Goal: Transaction & Acquisition: Complete application form

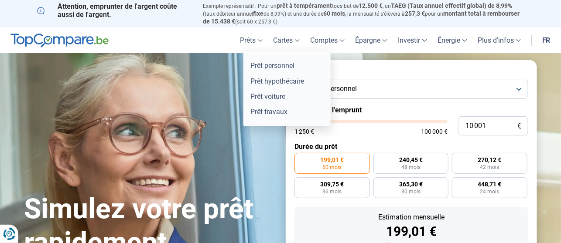
click at [252, 40] on link "Prêts" at bounding box center [251, 40] width 33 height 26
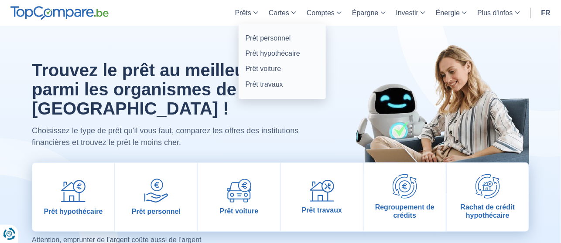
click at [238, 17] on link "Prêts" at bounding box center [247, 13] width 34 height 26
click at [275, 39] on link "Prêt personnel" at bounding box center [282, 38] width 80 height 15
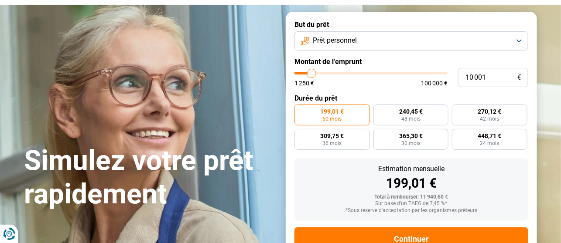
type input "10 750"
type input "10750"
type input "11 000"
type input "11000"
type input "11 250"
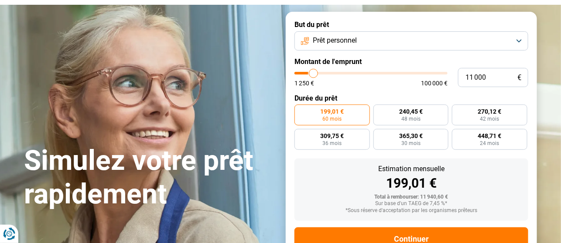
type input "11250"
type input "12 000"
type input "12000"
type input "12 750"
type input "12750"
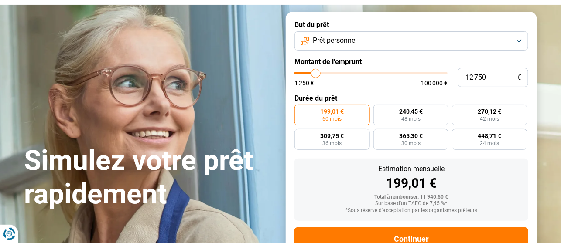
type input "13 000"
type input "13000"
type input "13 500"
type input "13500"
type input "14 000"
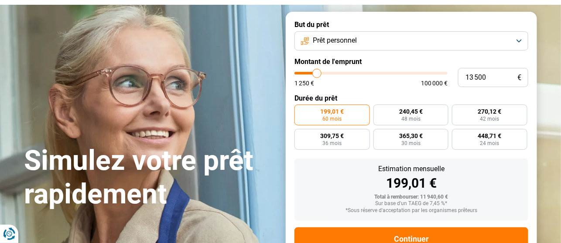
type input "14000"
type input "13 750"
type input "13750"
type input "12 500"
type input "12500"
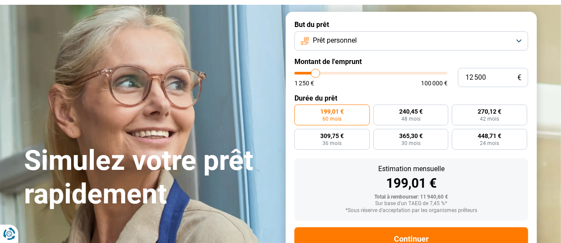
type input "11 500"
type input "11500"
type input "11 000"
type input "11000"
type input "10 750"
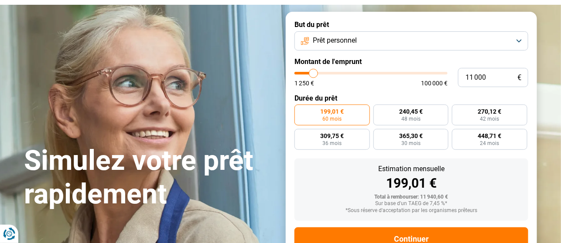
type input "10750"
type input "10 250"
type input "10250"
type input "9 250"
type input "9250"
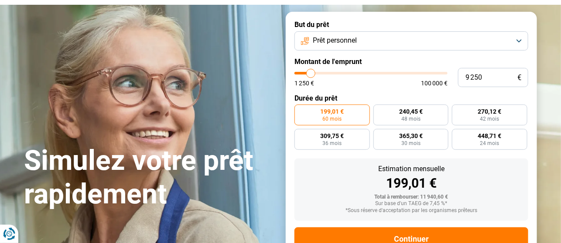
type input "8 500"
type input "8500"
type input "8 250"
type input "8250"
type input "8 000"
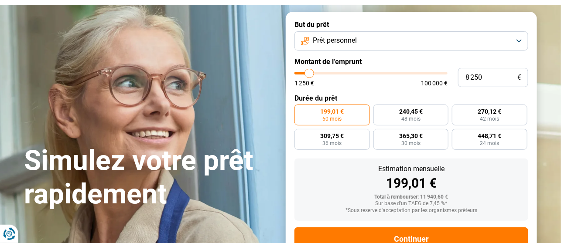
type input "8000"
type input "7 750"
type input "7750"
type input "7 500"
type input "7500"
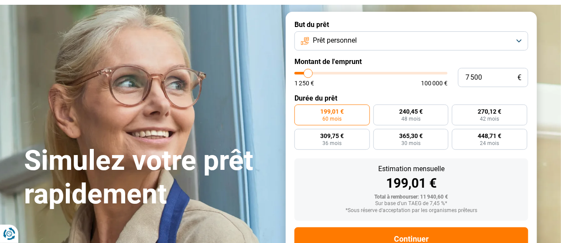
type input "7 250"
type input "7250"
type input "6 750"
type input "6750"
type input "6 250"
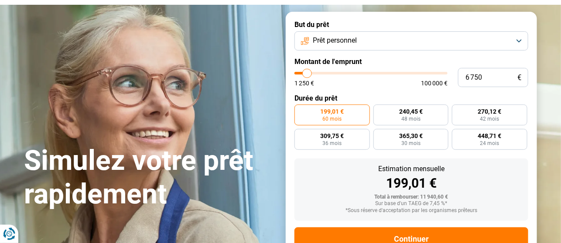
type input "6250"
type input "6 000"
type input "6000"
type input "5 750"
type input "5750"
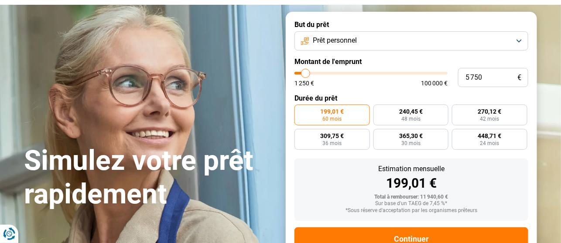
type input "5 250"
type input "5250"
type input "4 750"
type input "4750"
type input "4 000"
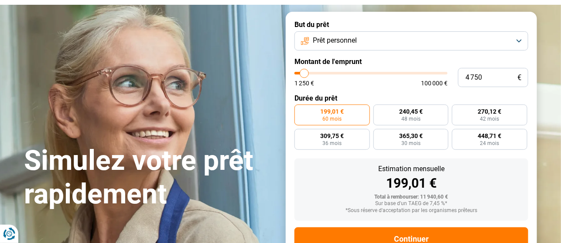
type input "4000"
type input "3 250"
type input "3250"
type input "2 250"
type input "2250"
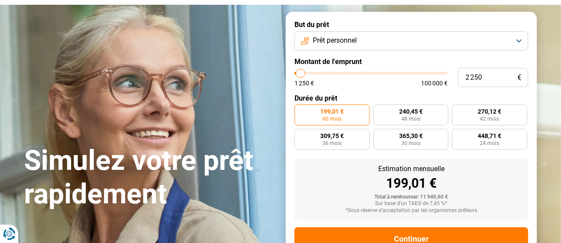
type input "1 250"
type input "1250"
type input "1 750"
type input "1750"
type input "2 250"
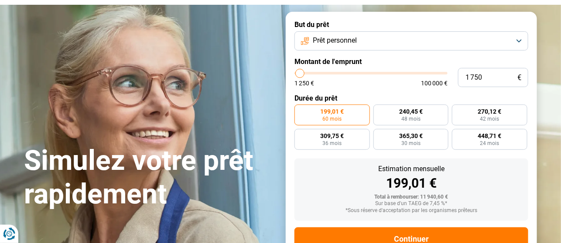
type input "2250"
type input "2 750"
type input "2750"
type input "3 000"
type input "3000"
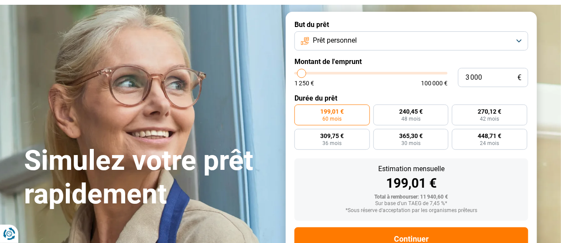
type input "3 250"
type input "3250"
type input "3 750"
type input "3750"
type input "4 000"
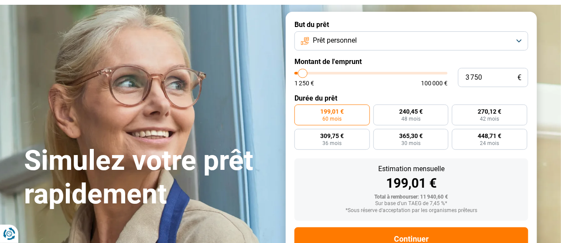
type input "4000"
type input "5 750"
type input "5750"
type input "6 250"
type input "6250"
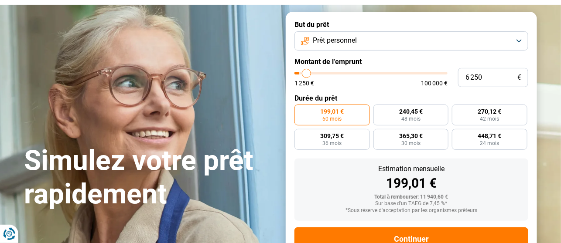
type input "6 500"
type input "6500"
type input "6 750"
type input "6750"
type input "7 000"
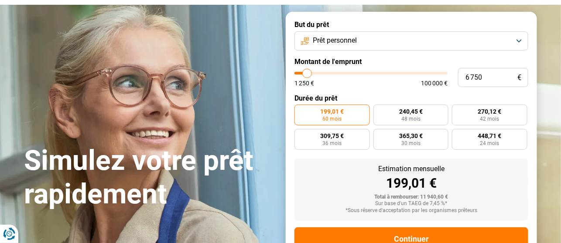
type input "7000"
type input "7 500"
type input "7500"
type input "7 750"
type input "7750"
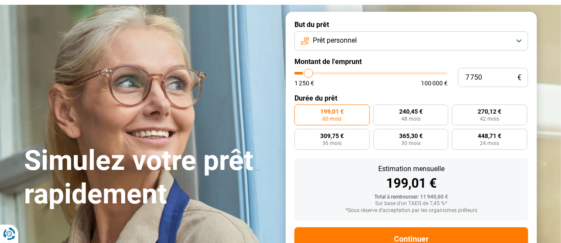
type input "8 000"
type input "8000"
type input "8 500"
type input "8500"
type input "9 000"
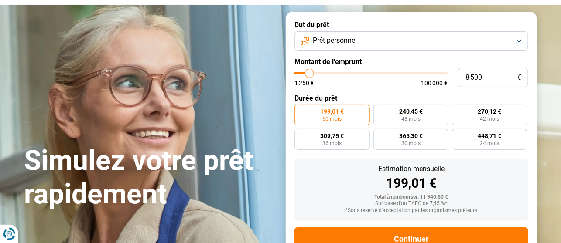
type input "9000"
type input "9 750"
type input "9750"
type input "10 000"
type input "10000"
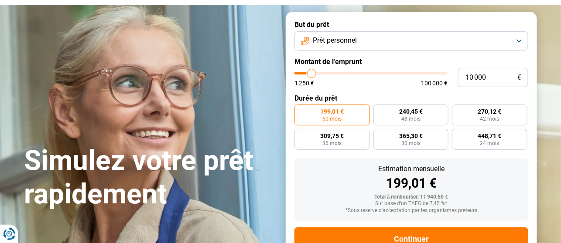
type input "10 250"
type input "10250"
click at [312, 75] on input "range" at bounding box center [370, 73] width 153 height 3
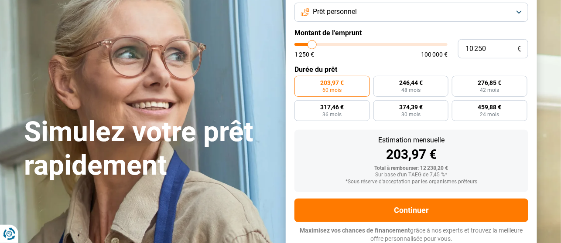
click at [312, 78] on label "203,97 € 60 mois" at bounding box center [331, 86] width 75 height 21
click at [300, 78] on input "203,97 € 60 mois" at bounding box center [297, 79] width 6 height 6
type input "11 750"
type input "11750"
type input "11 500"
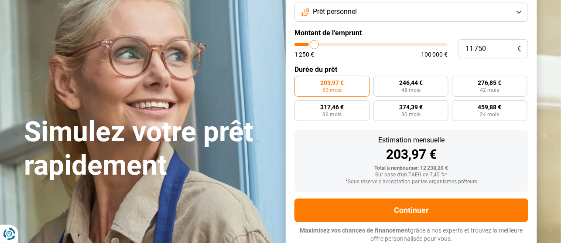
type input "11500"
type input "11 250"
type input "11250"
type input "11 000"
type input "11000"
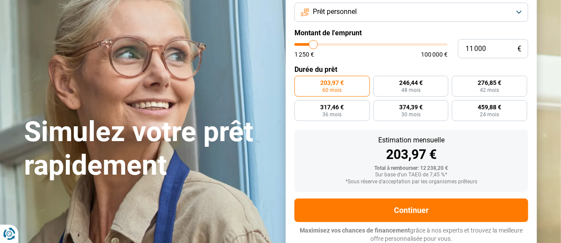
type input "10 750"
type input "10750"
type input "10 500"
type input "10500"
click at [313, 46] on input "range" at bounding box center [370, 44] width 153 height 3
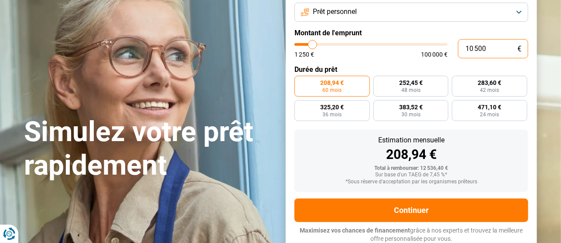
click at [492, 47] on input "10 500" at bounding box center [493, 48] width 70 height 19
type input "1 050"
type input "1250"
type input "105"
type input "1250"
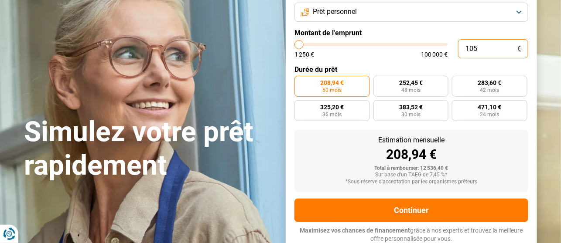
type input "10"
type input "1250"
type input "100"
type input "1250"
type input "1 000"
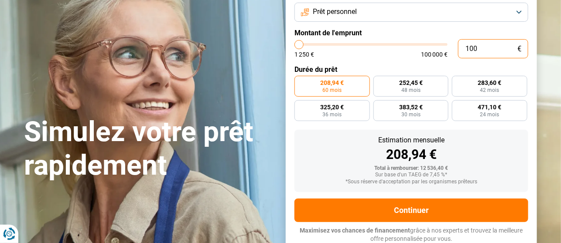
type input "1250"
type input "10 000"
type input "10000"
radio input "true"
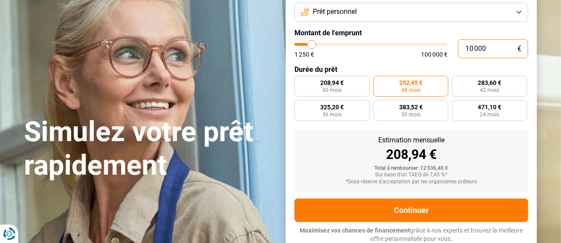
type input "10 000"
click at [256, 159] on h1 "Simulez votre prêt rapidement" at bounding box center [149, 149] width 251 height 67
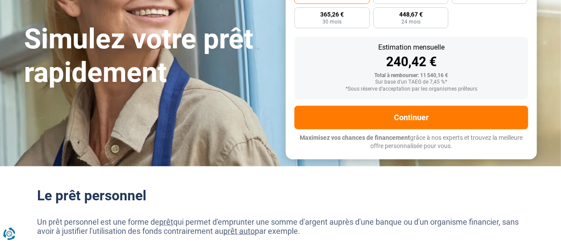
scroll to position [126, 0]
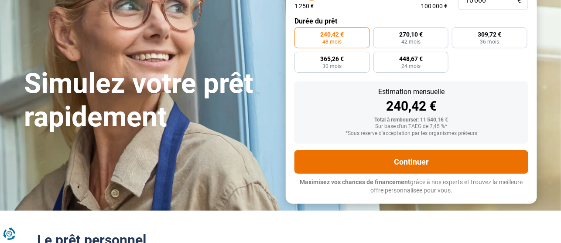
click at [432, 160] on button "Continuer" at bounding box center [411, 162] width 234 height 24
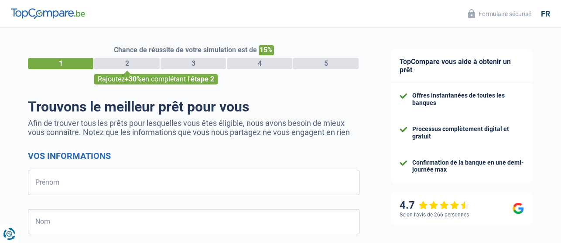
select select "32"
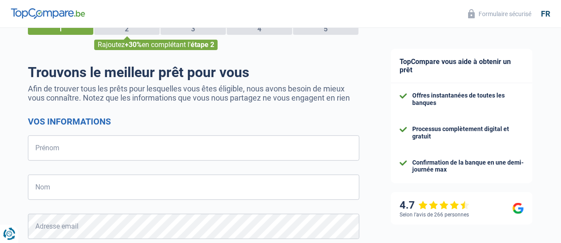
scroll to position [48, 0]
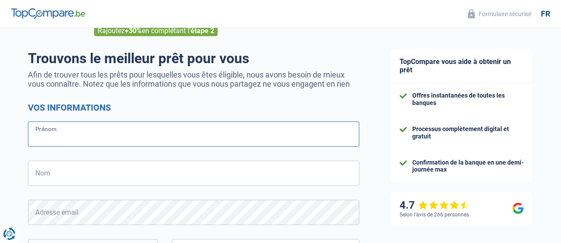
drag, startPoint x: 121, startPoint y: 134, endPoint x: 116, endPoint y: 131, distance: 6.7
click at [121, 134] on input "Prénom" at bounding box center [193, 134] width 331 height 25
type input "e"
type input "meireles araujo"
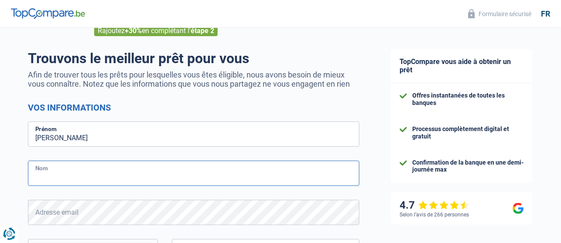
click at [113, 165] on input "Nom" at bounding box center [193, 173] width 331 height 25
type input "edgar"
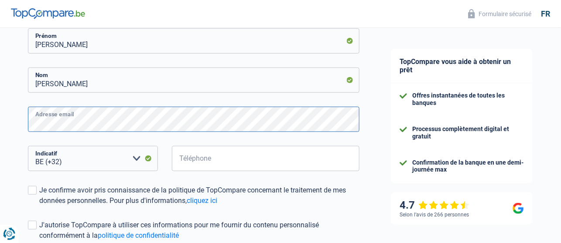
scroll to position [145, 0]
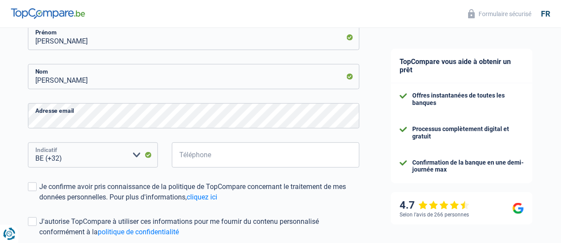
click at [79, 154] on select "BE (+32) LU (+352) Veuillez sélectionner une option" at bounding box center [93, 155] width 130 height 25
select select "352"
click at [28, 143] on select "BE (+32) LU (+352) Veuillez sélectionner une option" at bounding box center [93, 155] width 130 height 25
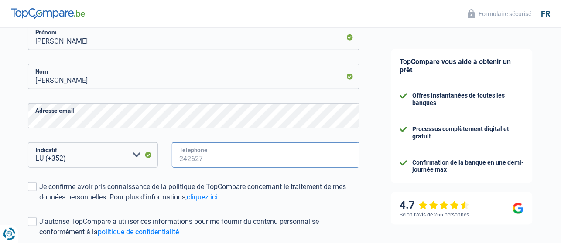
click at [195, 160] on input "Téléphone" at bounding box center [266, 155] width 188 height 25
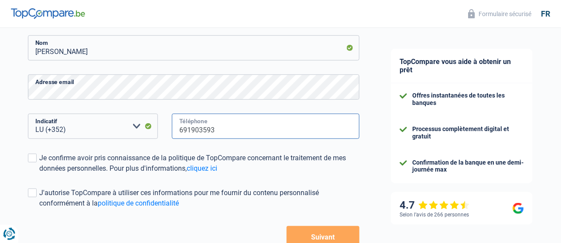
scroll to position [194, 0]
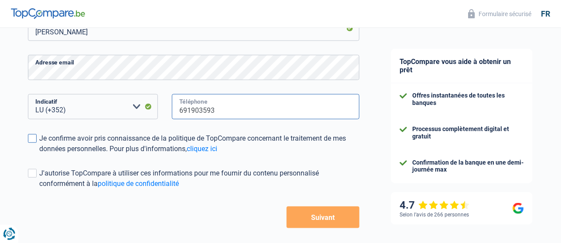
type input "691903593"
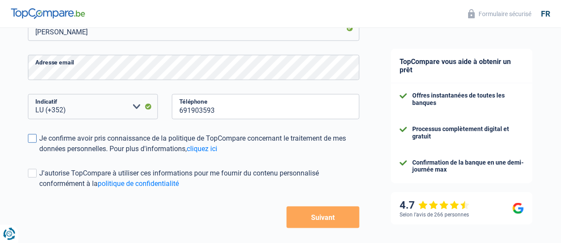
click at [33, 137] on span at bounding box center [32, 138] width 9 height 9
click at [39, 154] on input "Je confirme avoir pris connaissance de la politique de TopCompare concernant le…" at bounding box center [39, 154] width 0 height 0
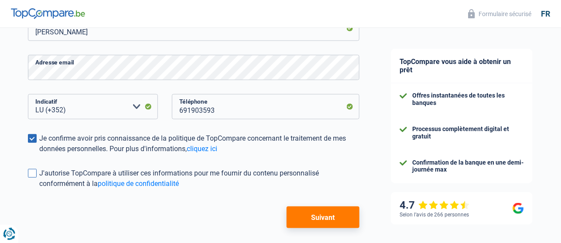
click at [34, 177] on span at bounding box center [32, 173] width 9 height 9
click at [39, 189] on input "J'autorise TopCompare à utiliser ces informations pour me fournir du contenu pe…" at bounding box center [39, 189] width 0 height 0
click at [306, 214] on button "Suivant" at bounding box center [323, 218] width 73 height 22
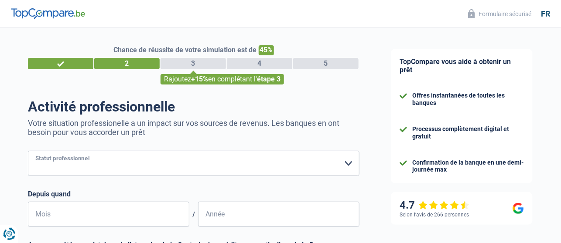
click at [118, 156] on select "Ouvrier Employé privé Employé public Invalide Indépendant Pensionné Chômeur Mut…" at bounding box center [193, 163] width 331 height 25
select select "publicEmployee"
click at [28, 151] on select "Ouvrier Employé privé Employé public Invalide Indépendant Pensionné Chômeur Mut…" at bounding box center [193, 163] width 331 height 25
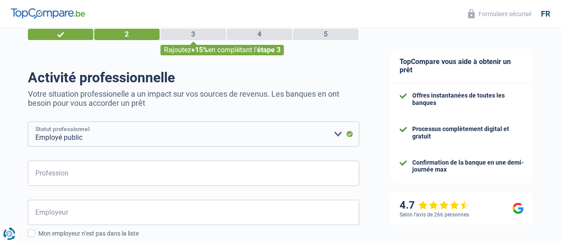
scroll to position [48, 0]
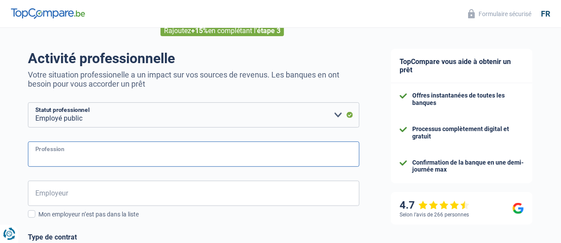
click at [79, 158] on input "Profession" at bounding box center [193, 154] width 331 height 25
type input "assistente de direction"
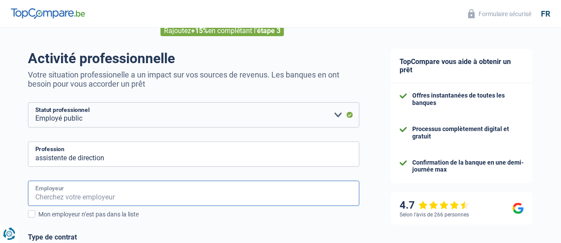
click at [75, 194] on input "Employeur" at bounding box center [193, 193] width 331 height 25
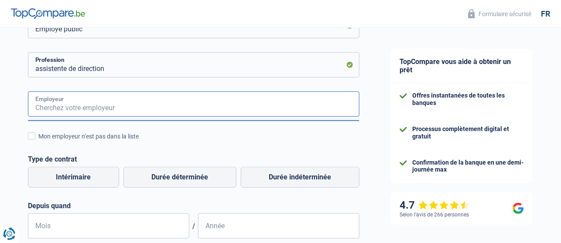
scroll to position [145, 0]
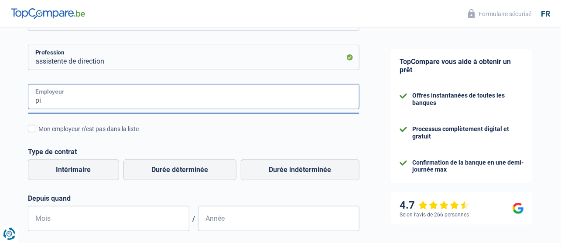
type input "p"
type input "hotel petit poete"
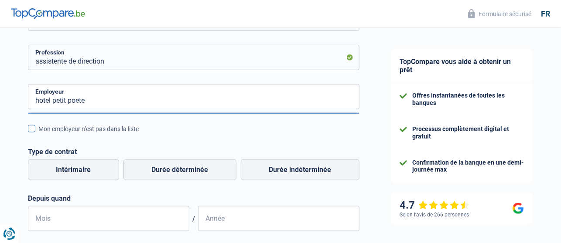
click at [116, 131] on div "Mon employeur n’est pas dans la liste" at bounding box center [198, 129] width 321 height 9
click at [38, 134] on input "Mon employeur n’est pas dans la liste" at bounding box center [38, 134] width 0 height 0
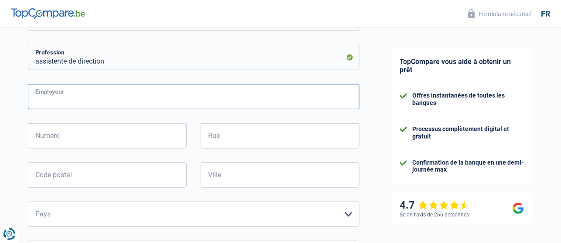
click at [110, 107] on input "Employeur" at bounding box center [193, 96] width 331 height 25
type input "pils group"
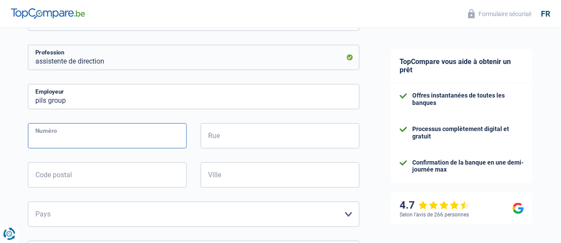
click at [102, 130] on input "Numéro" at bounding box center [107, 135] width 159 height 25
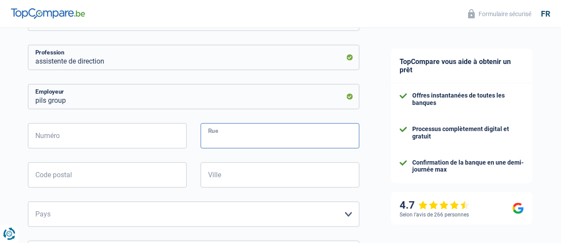
click at [232, 139] on input "Rue" at bounding box center [280, 135] width 159 height 25
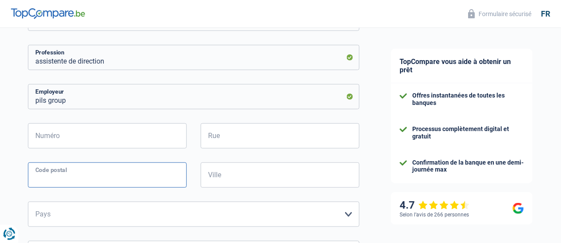
click at [69, 181] on input "Code postal" at bounding box center [107, 175] width 159 height 25
type input "6460"
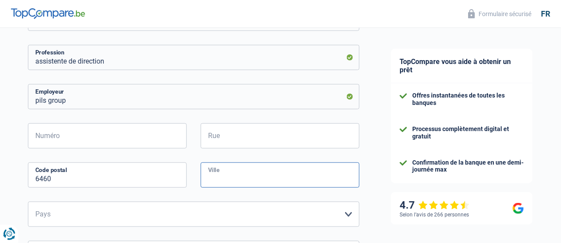
click at [260, 179] on input "Ville" at bounding box center [280, 175] width 159 height 25
type input "echternach"
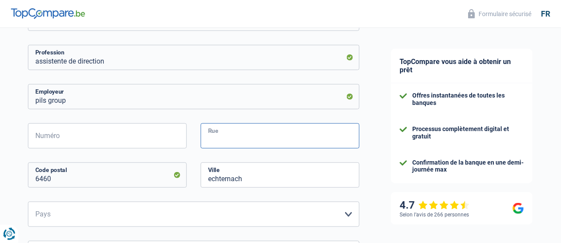
click at [208, 135] on input "Rue" at bounding box center [280, 135] width 159 height 25
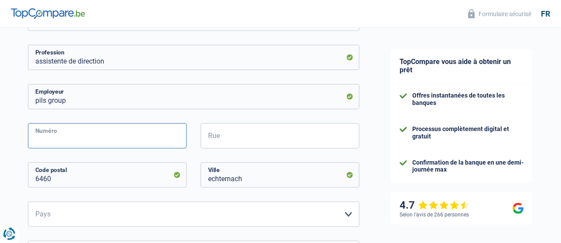
click at [93, 131] on input "Numéro" at bounding box center [107, 135] width 159 height 25
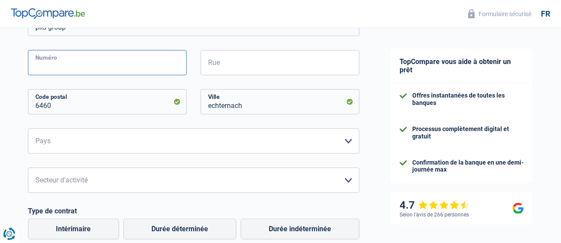
scroll to position [213, 0]
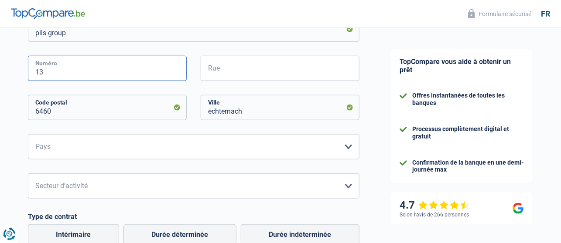
type input "13"
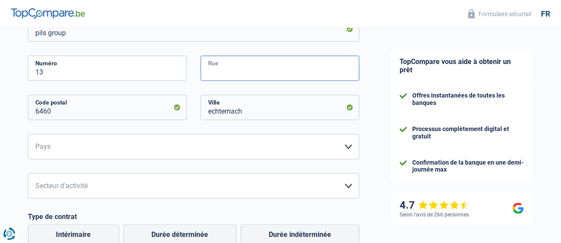
click at [229, 70] on input "Rue" at bounding box center [280, 68] width 159 height 25
type input "place du marche"
click at [199, 123] on div "echternach Ville" at bounding box center [280, 114] width 172 height 39
click at [185, 146] on select "Belgique France Allemagne Italie Luxembourg Pays-Bas Espagne Suisse Veuillez sé…" at bounding box center [193, 146] width 331 height 25
select select "LU"
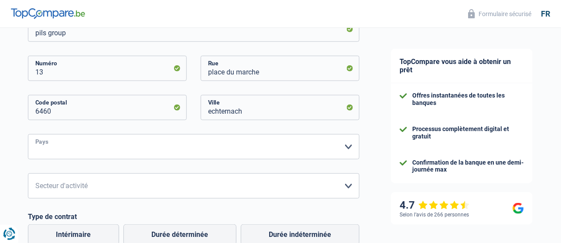
click at [28, 135] on select "Belgique France Allemagne Italie Luxembourg Pays-Bas Espagne Suisse Veuillez sé…" at bounding box center [193, 146] width 331 height 25
click at [78, 188] on select "Agriculture/Pêche Industrie Horeca Courier/Fitness/Taxi Construction Banques/As…" at bounding box center [193, 186] width 331 height 25
click at [76, 175] on select "Agriculture/Pêche Industrie Horeca Courier/Fitness/Taxi Construction Banques/As…" at bounding box center [193, 186] width 331 height 25
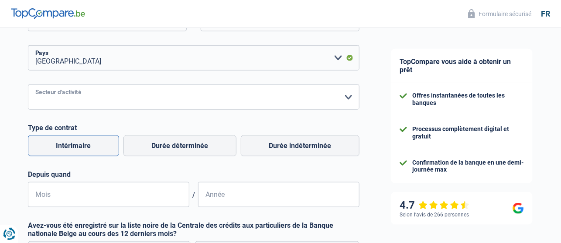
scroll to position [310, 0]
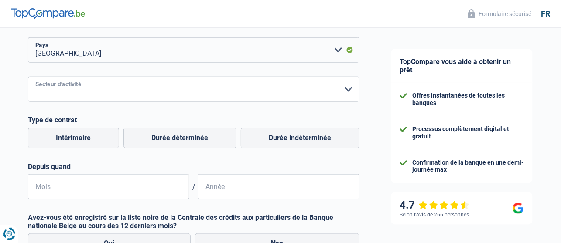
click at [103, 94] on select "Agriculture/Pêche Industrie Horeca Courier/Fitness/Taxi Construction Banques/As…" at bounding box center [193, 89] width 331 height 25
select select "otherInstitutions"
click at [28, 77] on select "Agriculture/Pêche Industrie Horeca Courier/Fitness/Taxi Construction Banques/As…" at bounding box center [193, 89] width 331 height 25
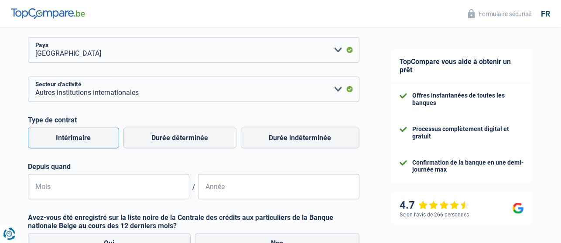
click at [88, 140] on label "Intérimaire" at bounding box center [73, 138] width 91 height 21
click at [88, 140] on input "Intérimaire" at bounding box center [73, 138] width 91 height 21
radio input "true"
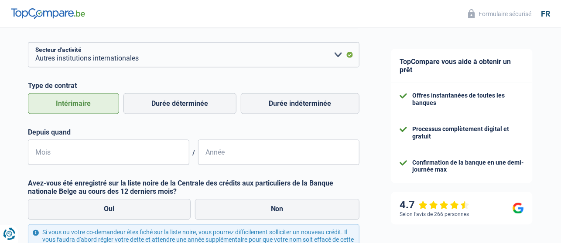
scroll to position [358, 0]
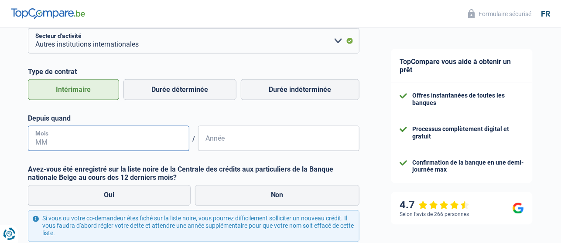
click at [98, 140] on input "Mois" at bounding box center [108, 138] width 161 height 25
type input "1"
type input "01"
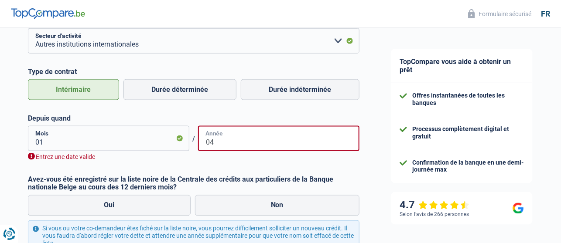
type input "0"
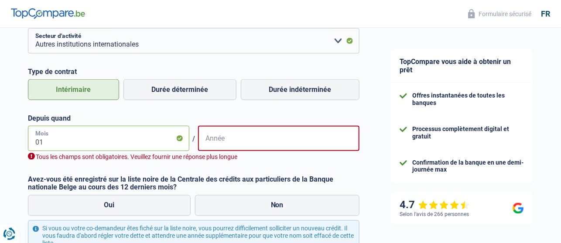
click at [110, 133] on input "01" at bounding box center [108, 138] width 161 height 25
type input "0"
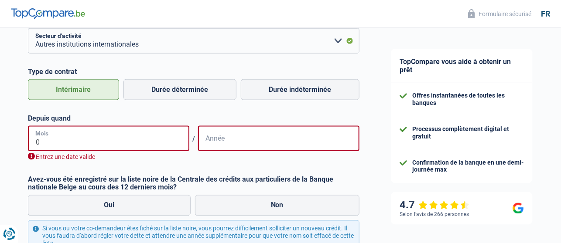
type input "07"
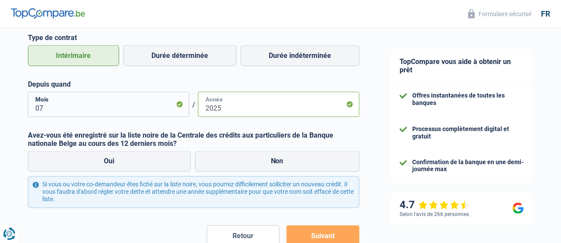
scroll to position [406, 0]
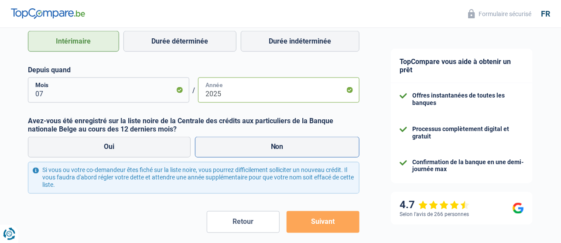
type input "2025"
click at [220, 143] on label "Non" at bounding box center [277, 147] width 165 height 21
click at [220, 143] on input "Non" at bounding box center [277, 147] width 165 height 21
radio input "true"
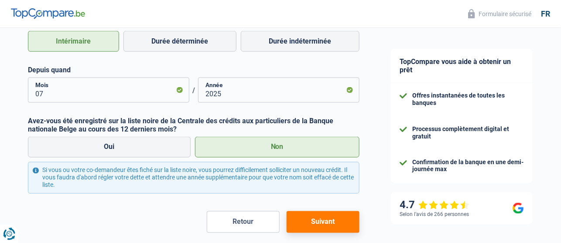
click at [308, 217] on button "Suivant" at bounding box center [323, 223] width 73 height 22
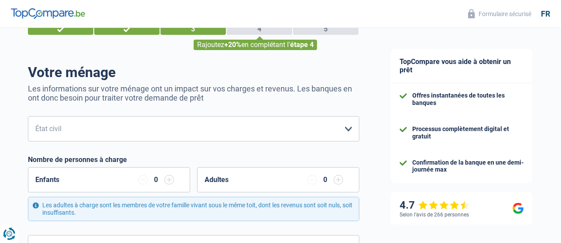
scroll to position [48, 0]
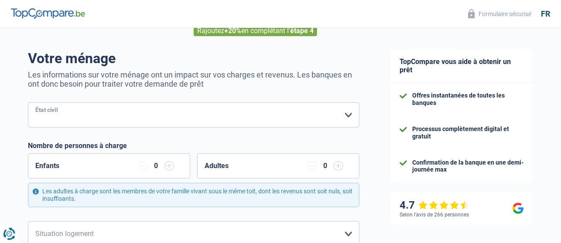
click at [139, 112] on select "Célibataire Marié(e) Cohabitant(e) légal(e) Divorcé(e) Veuf(ve) Séparé (de fait…" at bounding box center [193, 114] width 331 height 25
select select "single"
click at [28, 103] on select "Célibataire Marié(e) Cohabitant(e) légal(e) Divorcé(e) Veuf(ve) Séparé (de fait…" at bounding box center [193, 114] width 331 height 25
click at [171, 167] on input "button" at bounding box center [169, 166] width 10 height 10
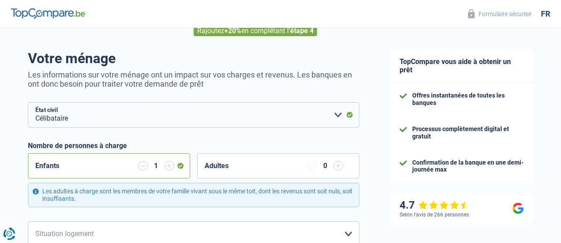
click at [171, 167] on input "button" at bounding box center [169, 166] width 10 height 10
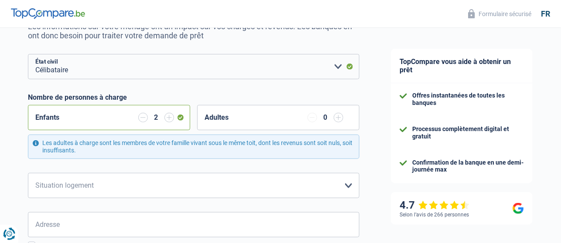
scroll to position [145, 0]
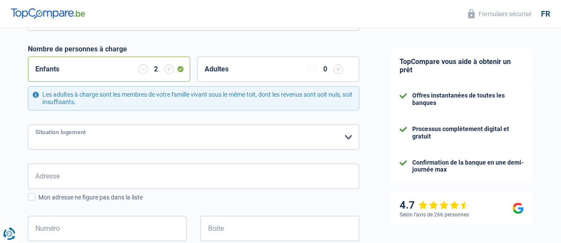
click at [133, 140] on select "Locataire Propriétaire avec prêt hypothécaire Propriétaire sans prêt hypothécai…" at bounding box center [193, 137] width 331 height 25
select select "liveWithParents"
click at [28, 125] on select "Locataire Propriétaire avec prêt hypothécaire Propriétaire sans prêt hypothécai…" at bounding box center [193, 137] width 331 height 25
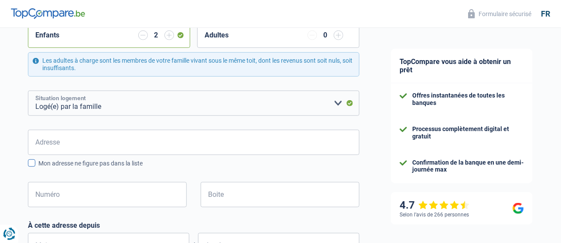
scroll to position [194, 0]
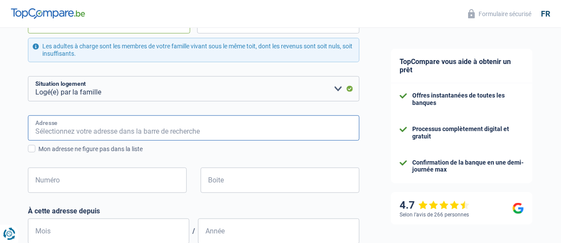
click at [106, 122] on input "Adresse" at bounding box center [193, 128] width 331 height 25
type input "1"
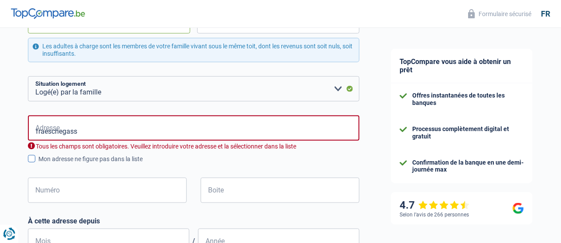
click at [105, 148] on div "fraeschegass Adresse Tous les champs sont obligatoires. Veuillez introduire vot…" at bounding box center [193, 140] width 331 height 48
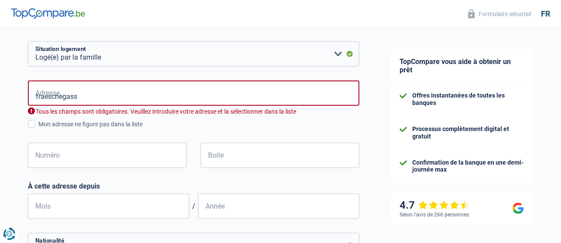
scroll to position [242, 0]
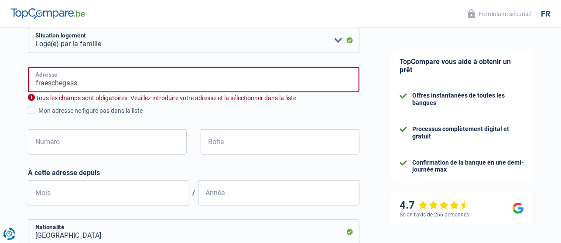
click at [111, 79] on input "fraeschegass" at bounding box center [193, 79] width 331 height 25
type input "f"
type input "1c fraeschegass"
click at [40, 112] on div "Mon adresse ne figure pas dans la liste" at bounding box center [198, 110] width 321 height 9
click at [38, 116] on input "Mon adresse ne figure pas dans la liste" at bounding box center [38, 116] width 0 height 0
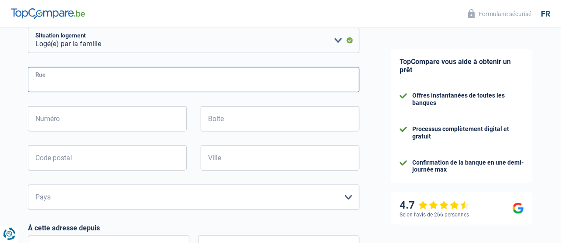
click at [63, 81] on input "Rue" at bounding box center [193, 79] width 331 height 25
type input "fraeschegass"
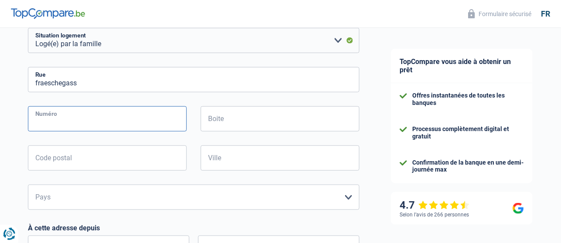
click at [81, 115] on input "Numéro" at bounding box center [107, 118] width 159 height 25
type input "1c"
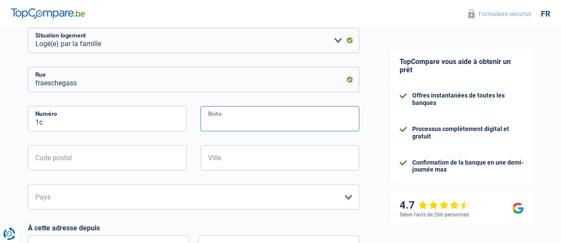
click at [218, 116] on input "Boite" at bounding box center [280, 118] width 159 height 25
drag, startPoint x: 221, startPoint y: 113, endPoint x: 202, endPoint y: 113, distance: 19.2
click at [202, 113] on input "Boite" at bounding box center [280, 118] width 159 height 25
drag, startPoint x: 202, startPoint y: 111, endPoint x: 231, endPoint y: 113, distance: 28.8
click at [231, 113] on input "Boite" at bounding box center [280, 118] width 159 height 25
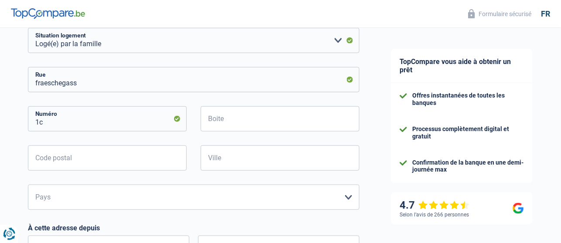
click at [227, 99] on div "fraeschegass Rue 1c Numéro Boite Code postal Tous les champs sont obligatoires.…" at bounding box center [193, 138] width 331 height 143
click at [226, 116] on input "Boite" at bounding box center [280, 118] width 159 height 25
type input "1c"
click at [163, 160] on input "Code postal" at bounding box center [107, 158] width 159 height 25
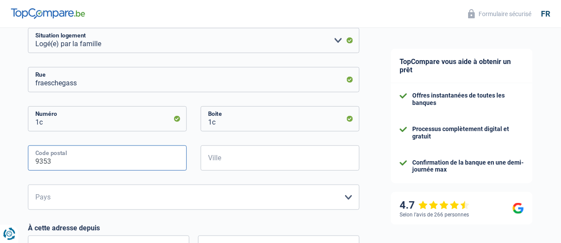
type input "9353"
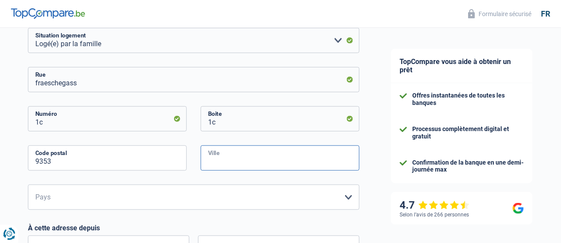
click at [274, 153] on input "Ville" at bounding box center [280, 158] width 159 height 25
type input "bettendorf"
click at [229, 217] on form "Célibataire Marié(e) Cohabitant(e) légal(e) Divorcé(e) Veuf(ve) Séparé (de fait…" at bounding box center [193, 183] width 331 height 549
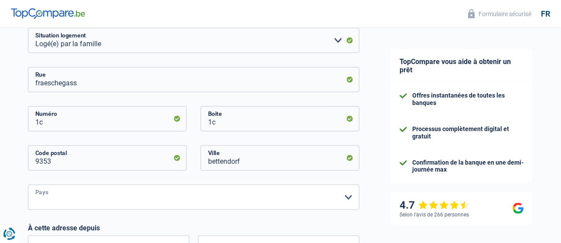
drag, startPoint x: 234, startPoint y: 200, endPoint x: 233, endPoint y: 193, distance: 7.0
click at [234, 200] on select "Belgique Luxembourg Veuillez sélectionner une option" at bounding box center [193, 197] width 331 height 25
select select "LU"
click at [28, 185] on select "Belgique Luxembourg Veuillez sélectionner une option" at bounding box center [193, 197] width 331 height 25
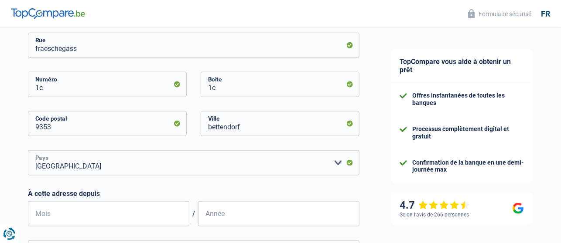
scroll to position [291, 0]
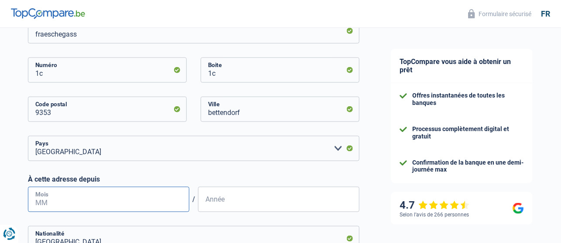
click at [126, 199] on input "Mois" at bounding box center [108, 199] width 161 height 25
type input "04"
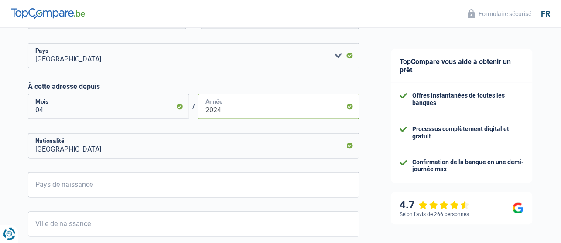
scroll to position [387, 0]
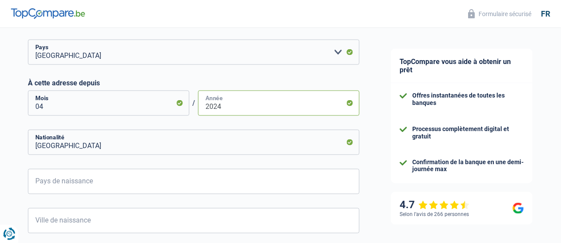
type input "2024"
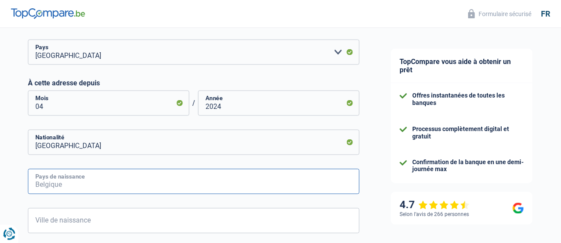
click at [139, 188] on input "Pays de naissance" at bounding box center [193, 181] width 331 height 25
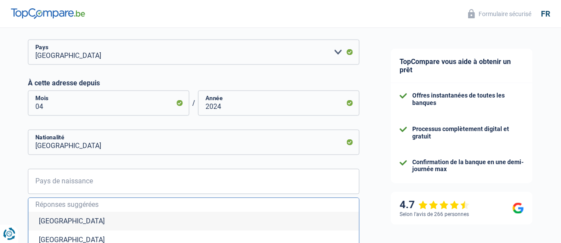
click at [102, 236] on li "Luxembourg" at bounding box center [193, 240] width 331 height 19
type input "Luxembourg"
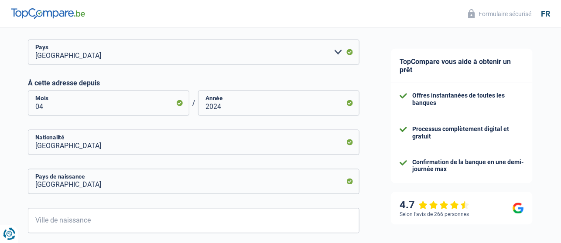
scroll to position [436, 0]
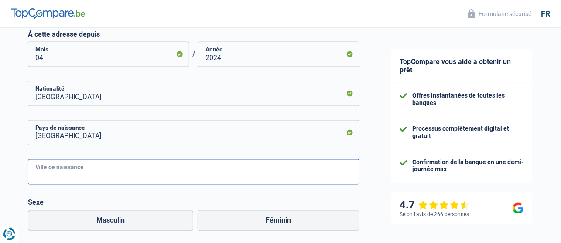
click at [89, 169] on input "Ville de naissance" at bounding box center [193, 172] width 331 height 25
type input "r"
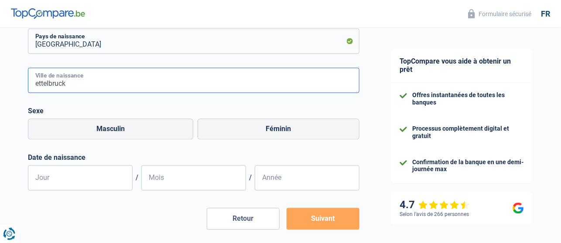
scroll to position [533, 0]
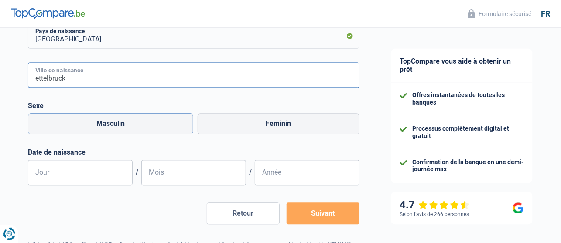
type input "ettelbruck"
click at [92, 116] on label "Masculin" at bounding box center [110, 124] width 165 height 21
click at [92, 116] on input "Masculin" at bounding box center [110, 124] width 165 height 21
radio input "true"
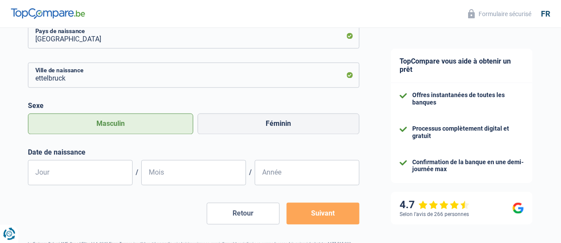
click at [99, 123] on label "Masculin" at bounding box center [110, 124] width 165 height 21
click at [99, 123] on input "Masculin" at bounding box center [110, 124] width 165 height 21
click at [93, 171] on input "Jour" at bounding box center [80, 172] width 105 height 25
type input "02"
type input "03"
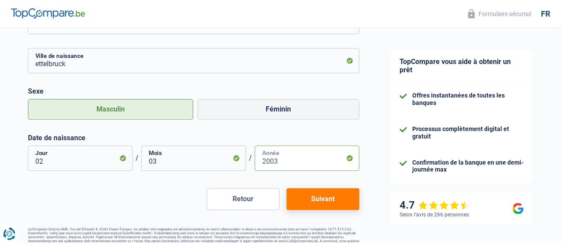
scroll to position [563, 0]
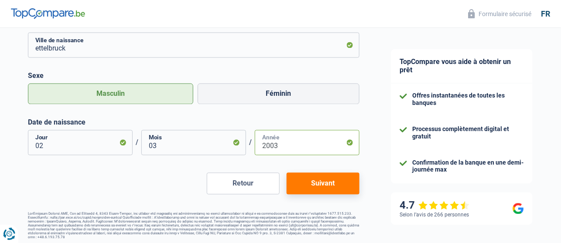
type input "2003"
click at [310, 184] on button "Suivant" at bounding box center [323, 184] width 73 height 22
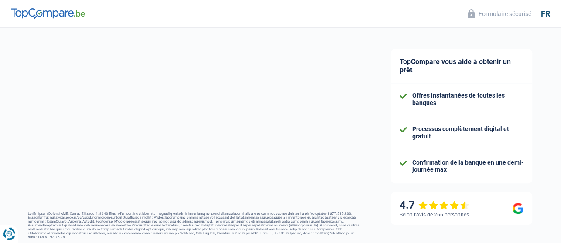
select select "familyAllowances"
select select "netSalary"
select select "mealVouchers"
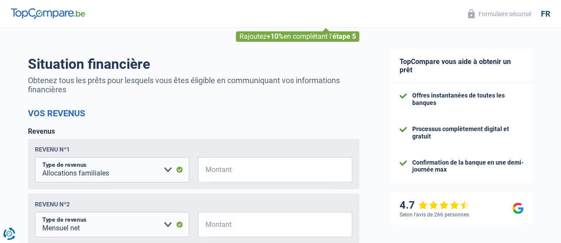
scroll to position [97, 0]
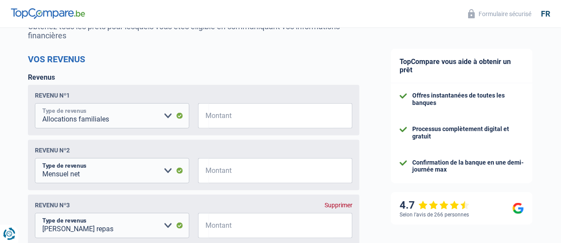
click at [173, 117] on select "Allocation d'handicap Allocations chômage Allocations familiales Chèques repas …" at bounding box center [112, 115] width 154 height 25
click at [35, 104] on select "Allocation d'handicap Allocations chômage Allocations familiales Chèques repas …" at bounding box center [112, 115] width 154 height 25
click at [232, 113] on input "Montant" at bounding box center [280, 115] width 143 height 25
type input "613"
click at [106, 176] on select "Allocation d'handicap Allocations chômage Allocations familiales Chèques repas …" at bounding box center [112, 170] width 154 height 25
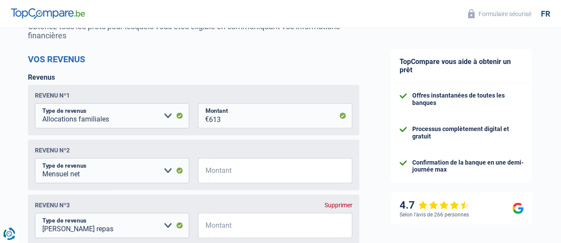
click at [92, 168] on select "Allocation d'handicap Allocations chômage Allocations familiales Chèques repas …" at bounding box center [112, 170] width 154 height 25
click at [35, 159] on select "Allocation d'handicap Allocations chômage Allocations familiales Chèques repas …" at bounding box center [112, 170] width 154 height 25
click at [252, 175] on input "Montant" at bounding box center [280, 170] width 143 height 25
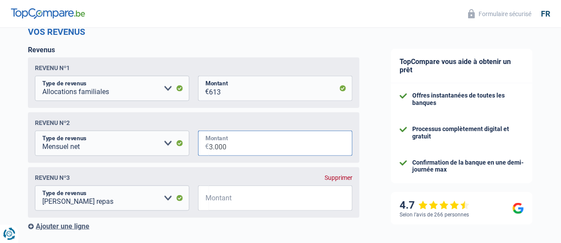
scroll to position [145, 0]
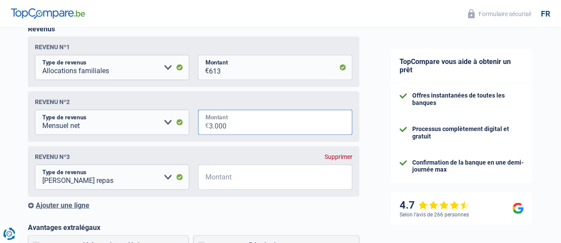
type input "3.000"
click at [155, 180] on select "Allocation d'handicap Allocations chômage Allocations familiales Chèques repas …" at bounding box center [112, 177] width 154 height 25
drag, startPoint x: 0, startPoint y: 171, endPoint x: 48, endPoint y: 167, distance: 47.6
click at [0, 171] on div "Chance de réussite de votre simulation est de 80% 1 2 3 4 5 Rajoutez +10% en co…" at bounding box center [187, 238] width 375 height 718
click at [211, 174] on input "Montant" at bounding box center [280, 177] width 143 height 25
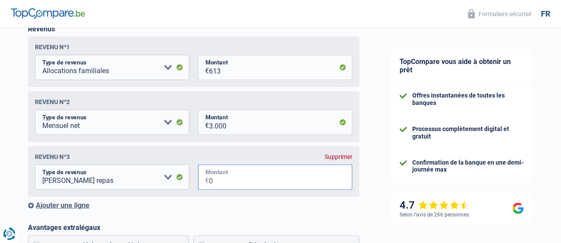
scroll to position [242, 0]
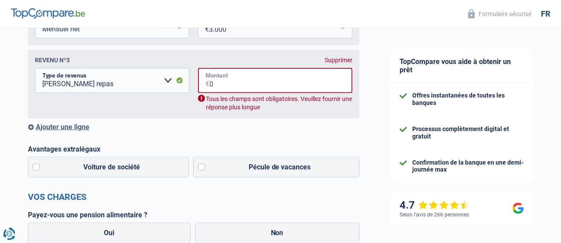
type input "0"
click at [167, 88] on select "Allocation d'handicap Allocations chômage Allocations familiales Chèques repas …" at bounding box center [112, 80] width 154 height 25
select select "other"
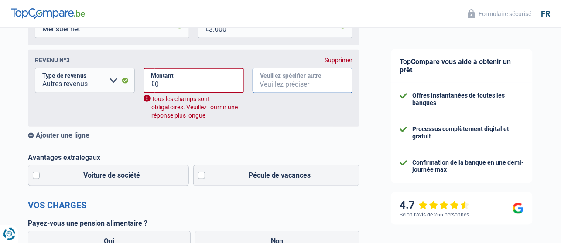
click at [267, 82] on input "Veuillez spécifier autre" at bounding box center [303, 80] width 100 height 25
click at [173, 85] on input "0" at bounding box center [199, 80] width 89 height 25
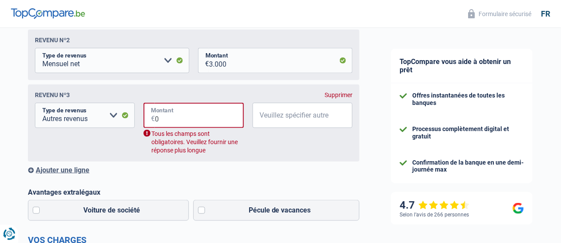
scroll to position [194, 0]
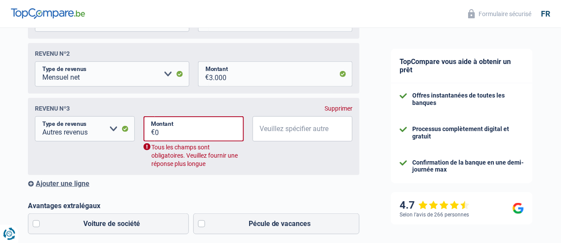
click at [338, 109] on div "Supprimer" at bounding box center [338, 108] width 28 height 7
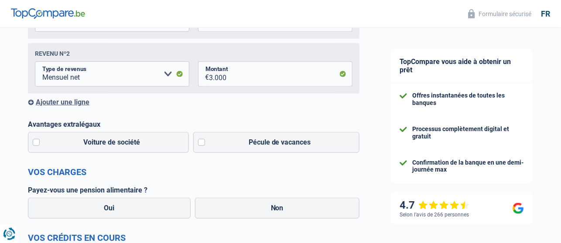
click at [53, 126] on label "Avantages extralégaux" at bounding box center [193, 124] width 331 height 8
click at [222, 138] on label "Pécule de vacances" at bounding box center [276, 142] width 167 height 21
click at [222, 138] on input "Pécule de vacances" at bounding box center [276, 142] width 167 height 21
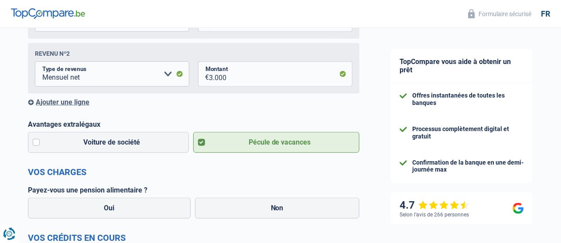
click at [194, 140] on label "Pécule de vacances" at bounding box center [276, 142] width 167 height 21
click at [194, 140] on input "Pécule de vacances" at bounding box center [276, 142] width 167 height 21
checkbox input "false"
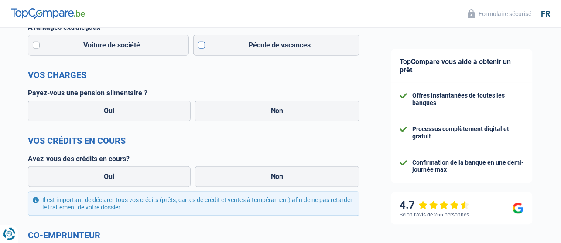
scroll to position [242, 0]
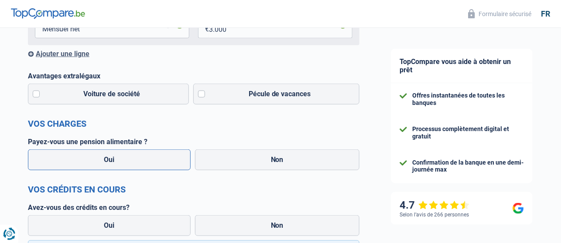
click at [114, 159] on label "Oui" at bounding box center [109, 160] width 163 height 21
click at [114, 159] on input "Oui" at bounding box center [109, 160] width 163 height 21
radio input "true"
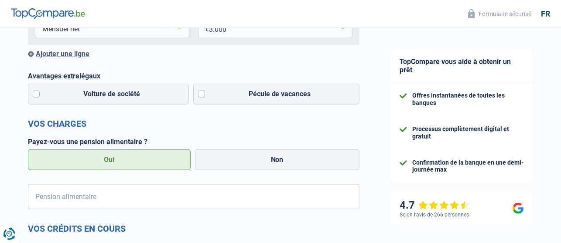
scroll to position [291, 0]
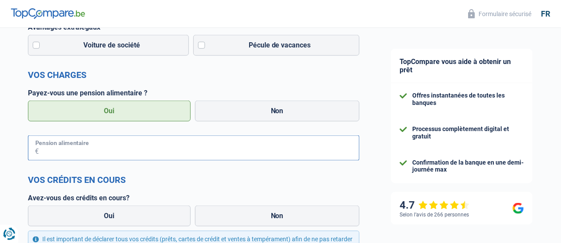
click at [114, 154] on input "Pension alimentaire" at bounding box center [199, 148] width 321 height 25
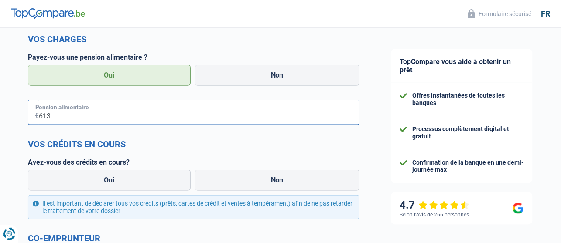
scroll to position [339, 0]
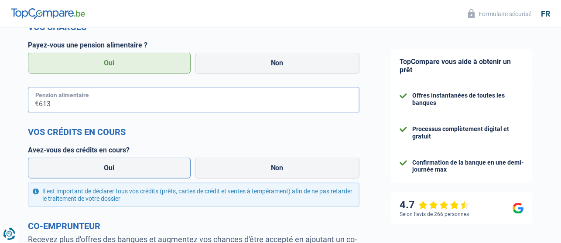
type input "613"
click at [110, 172] on label "Oui" at bounding box center [109, 168] width 163 height 21
click at [110, 172] on input "Oui" at bounding box center [109, 168] width 163 height 21
radio input "true"
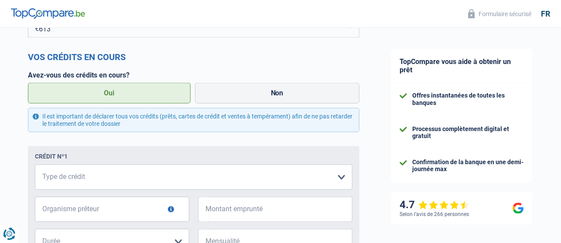
scroll to position [436, 0]
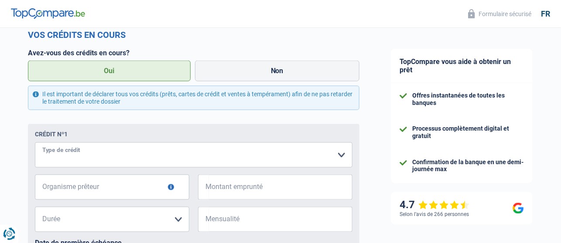
click at [101, 158] on select "Carte ou ouverture de crédit Prêt hypothécaire Vente à tempérament Prêt à tempé…" at bounding box center [194, 155] width 318 height 25
select select "carLoan"
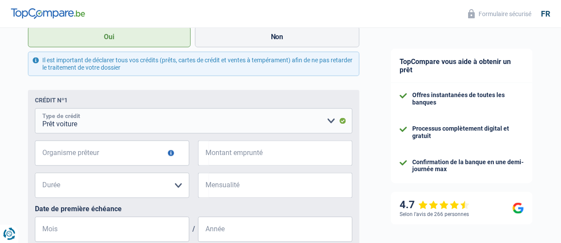
scroll to position [485, 0]
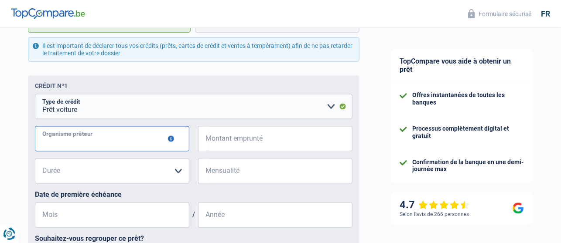
click at [131, 144] on input "Organisme prêteur" at bounding box center [112, 138] width 154 height 25
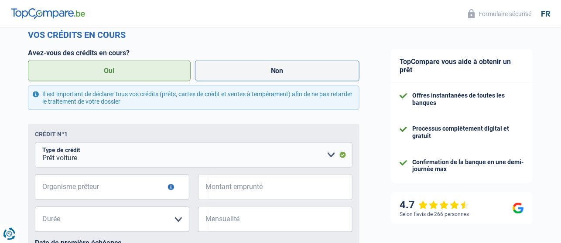
click at [236, 75] on label "Non" at bounding box center [277, 71] width 165 height 21
click at [236, 75] on input "Non" at bounding box center [277, 71] width 165 height 21
radio input "true"
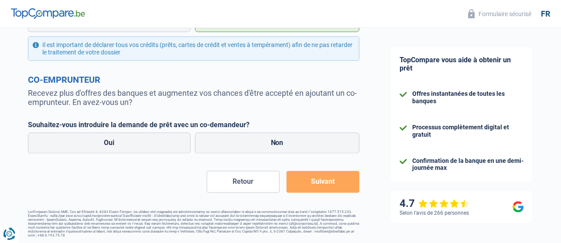
scroll to position [486, 0]
click at [234, 139] on label "Non" at bounding box center [277, 143] width 165 height 21
click at [234, 139] on input "Non" at bounding box center [277, 143] width 165 height 21
radio input "true"
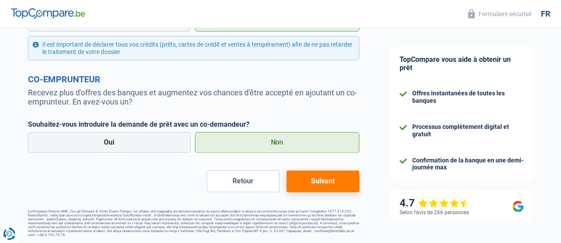
click at [328, 174] on button "Suivant" at bounding box center [323, 182] width 73 height 22
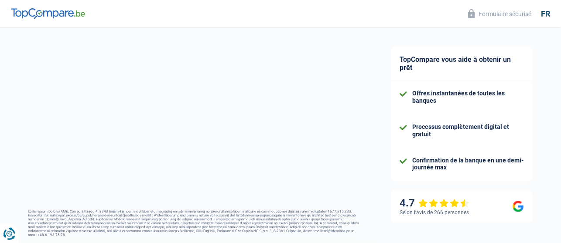
select select "48"
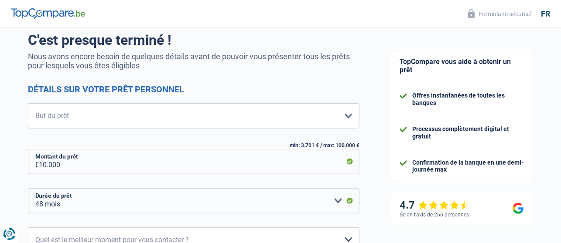
scroll to position [97, 0]
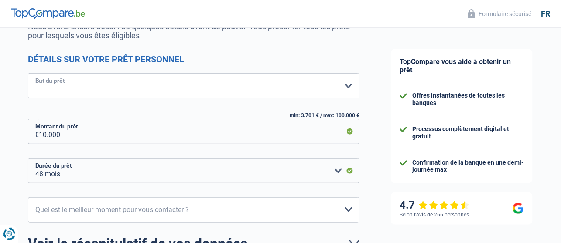
click at [114, 82] on select "Confort maison: meubles, textile, peinture, électroménager, outillage non-profe…" at bounding box center [193, 85] width 331 height 25
select select "household"
click at [28, 74] on select "Confort maison: meubles, textile, peinture, électroménager, outillage non-profe…" at bounding box center [193, 85] width 331 height 25
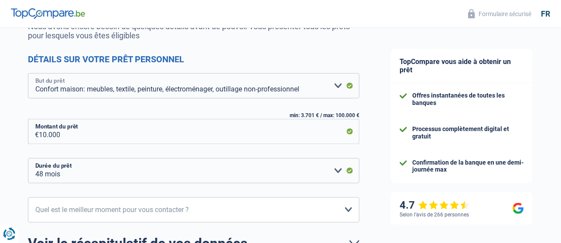
scroll to position [193, 0]
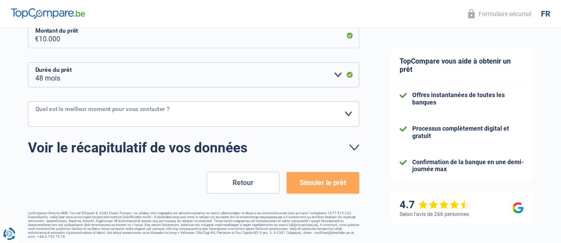
click at [173, 115] on select "10h-12h 12h-14h 14h-16h 16h-18h Veuillez sélectionner une option" at bounding box center [193, 114] width 331 height 25
select select "16-18"
click at [28, 102] on select "10h-12h 12h-14h 14h-16h 16h-18h Veuillez sélectionner une option" at bounding box center [193, 114] width 331 height 25
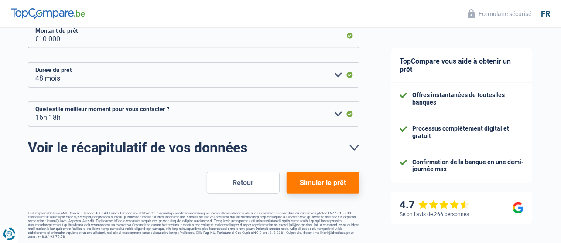
click at [341, 179] on button "Simuler le prêt" at bounding box center [323, 183] width 73 height 22
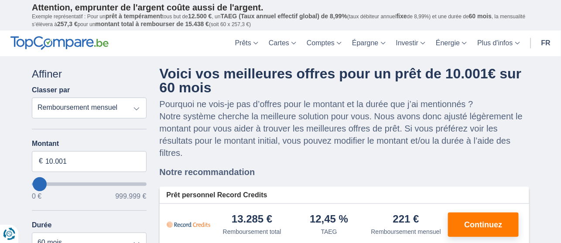
click at [135, 112] on select "Remboursement total TAEG Remboursement mensuel" at bounding box center [89, 108] width 115 height 21
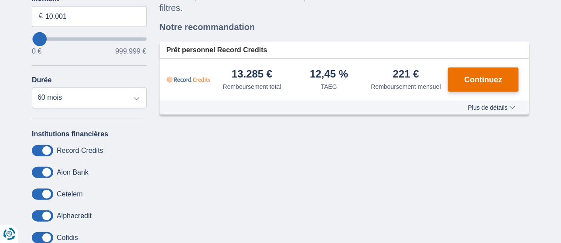
click at [468, 77] on span "Continuez" at bounding box center [483, 80] width 38 height 8
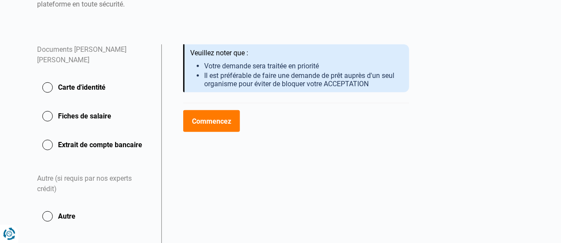
scroll to position [188, 0]
click at [51, 81] on button "Carte d'identité" at bounding box center [94, 88] width 114 height 22
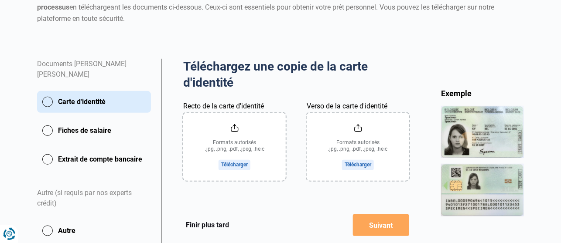
scroll to position [145, 0]
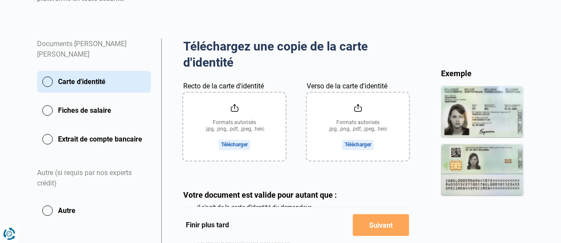
click at [58, 76] on button "Carte d'identité" at bounding box center [94, 82] width 114 height 22
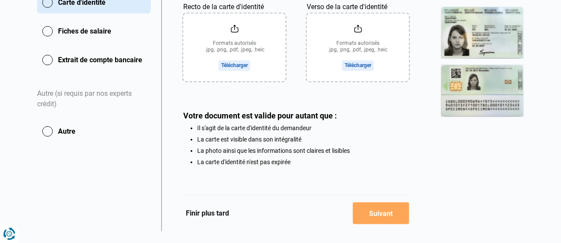
scroll to position [244, 0]
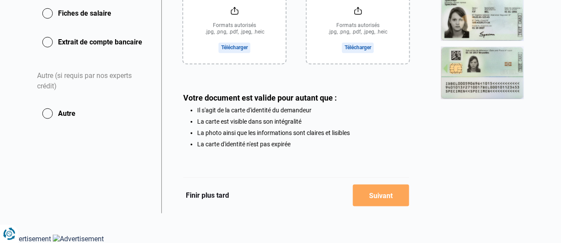
click at [205, 197] on button "Finir plus tard" at bounding box center [207, 195] width 48 height 11
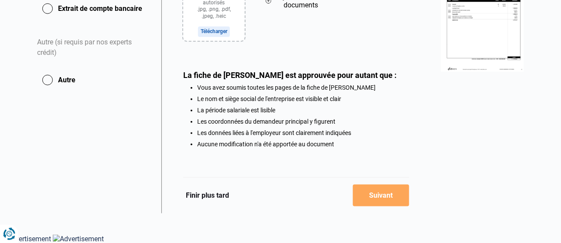
click at [216, 198] on button "Finir plus tard" at bounding box center [207, 195] width 48 height 11
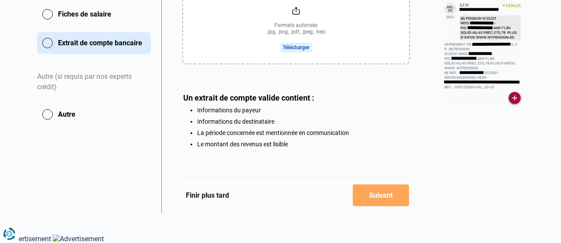
click at [212, 195] on button "Finir plus tard" at bounding box center [207, 195] width 48 height 11
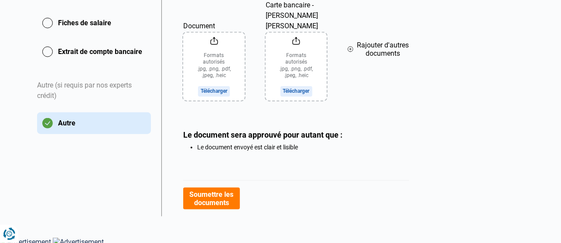
scroll to position [236, 0]
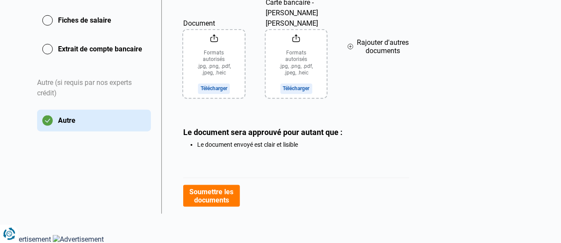
click at [223, 198] on button "Soumettre les documents" at bounding box center [211, 196] width 56 height 22
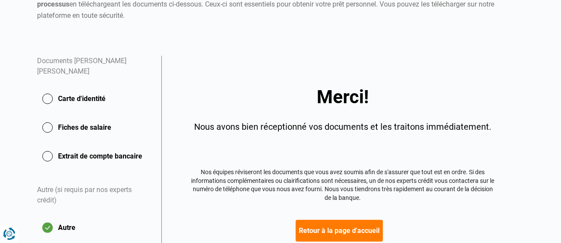
scroll to position [188, 0]
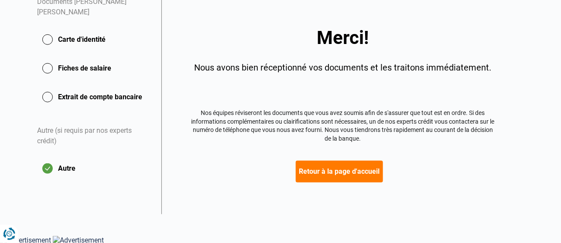
click at [334, 177] on button "Retour à la page d'accueil" at bounding box center [339, 172] width 87 height 22
